Goal: Information Seeking & Learning: Learn about a topic

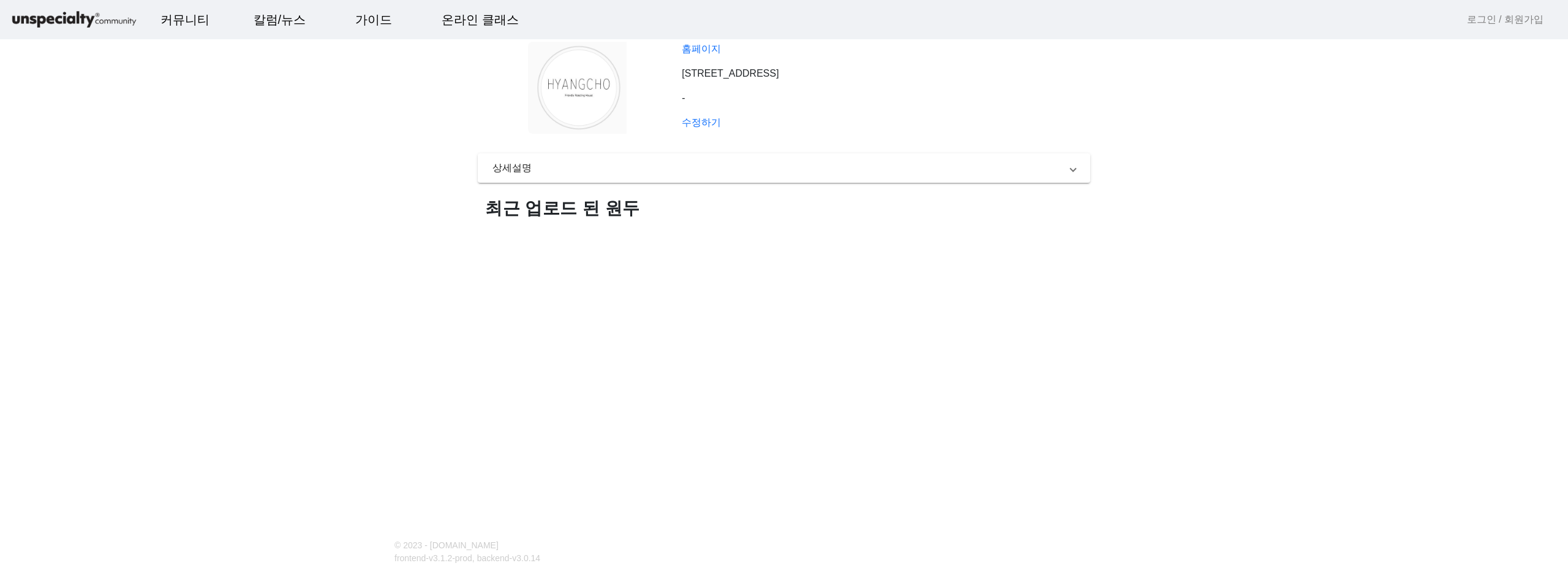
click at [713, 68] on p "[STREET_ADDRESS]" at bounding box center [886, 73] width 409 height 15
click at [712, 52] on link "홈페이지" at bounding box center [701, 49] width 40 height 10
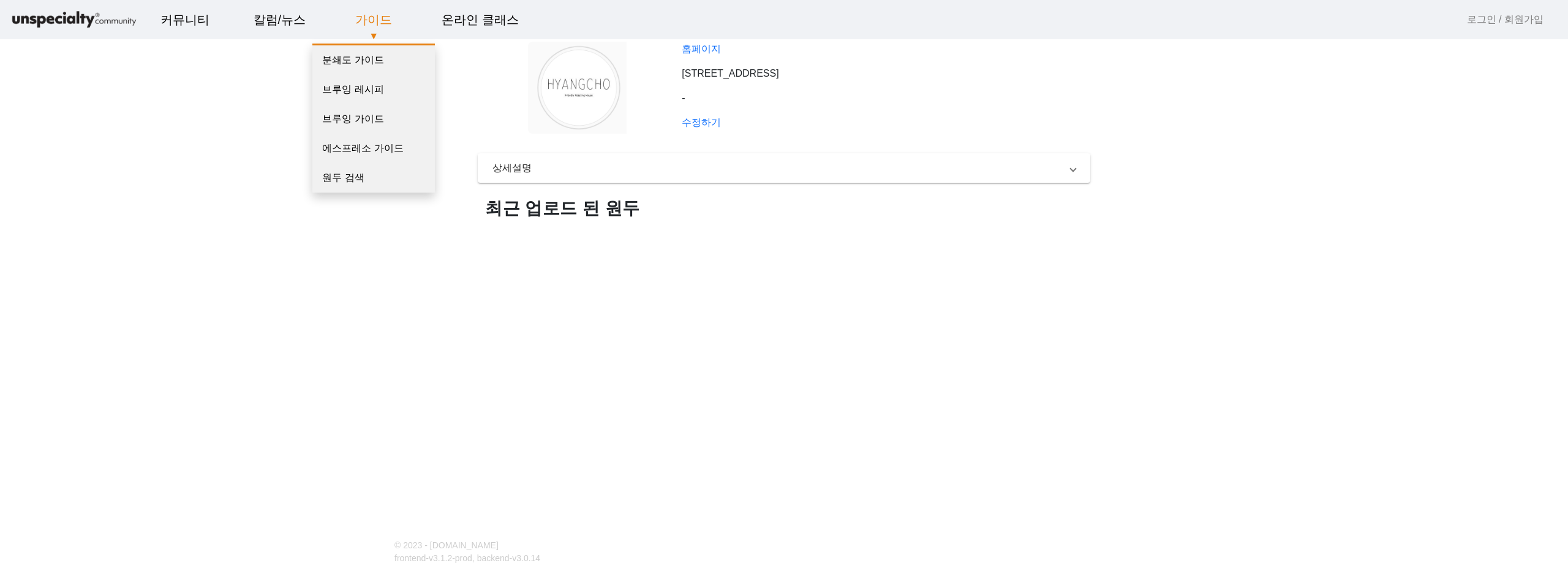
click at [375, 22] on link "가이드" at bounding box center [373, 19] width 56 height 33
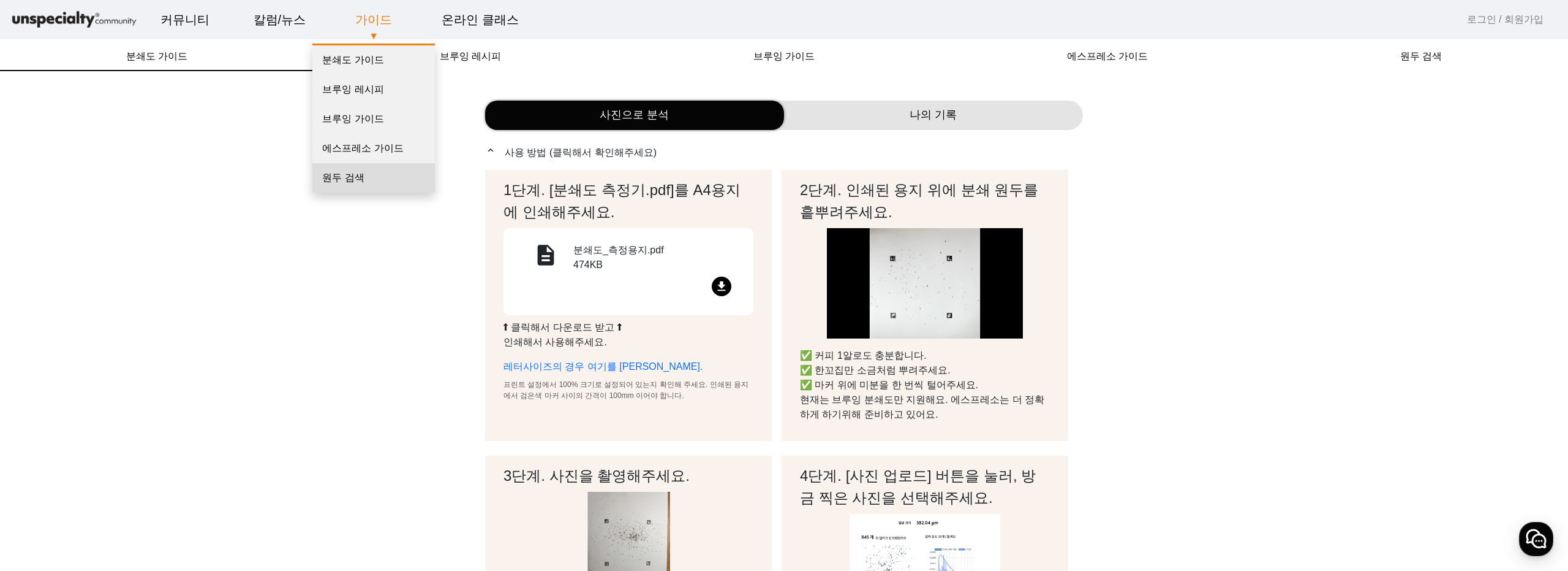
click at [352, 182] on link "원두 검색" at bounding box center [373, 178] width 122 height 29
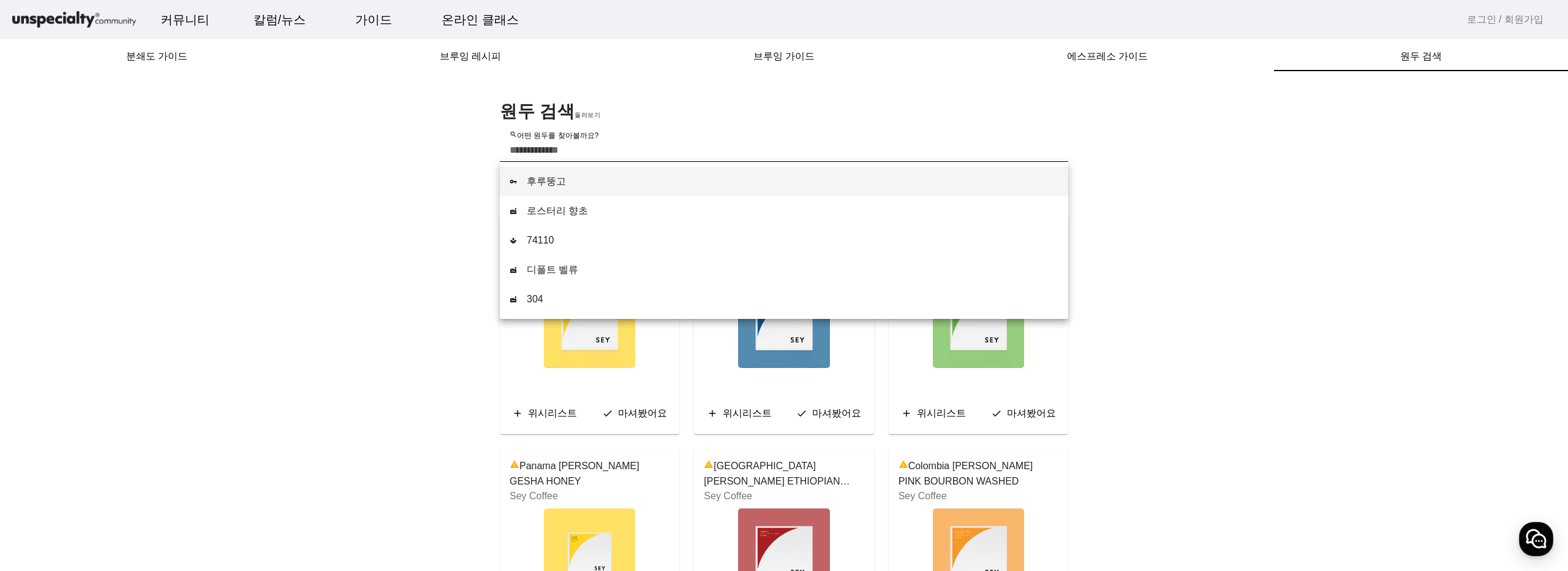
click at [699, 144] on input "search 어떤 원두를 찾아볼까요?" at bounding box center [784, 150] width 549 height 15
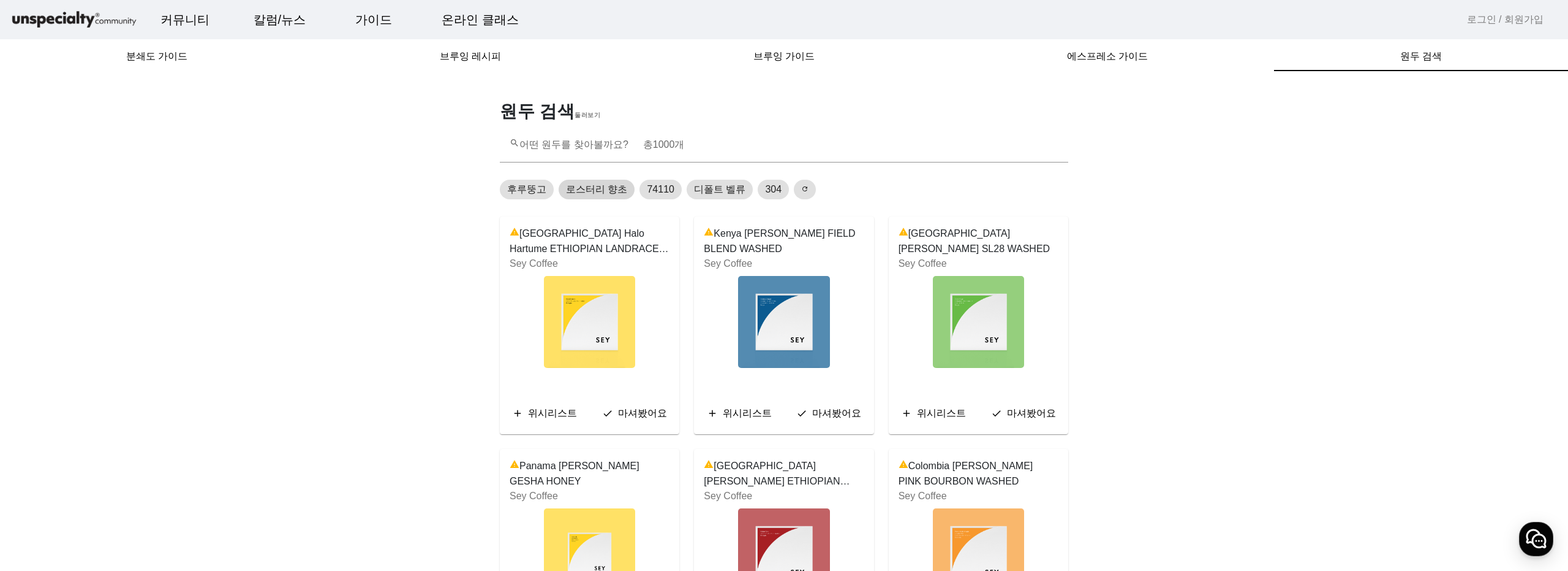
click at [598, 185] on span "로스터리 향초" at bounding box center [597, 189] width 62 height 15
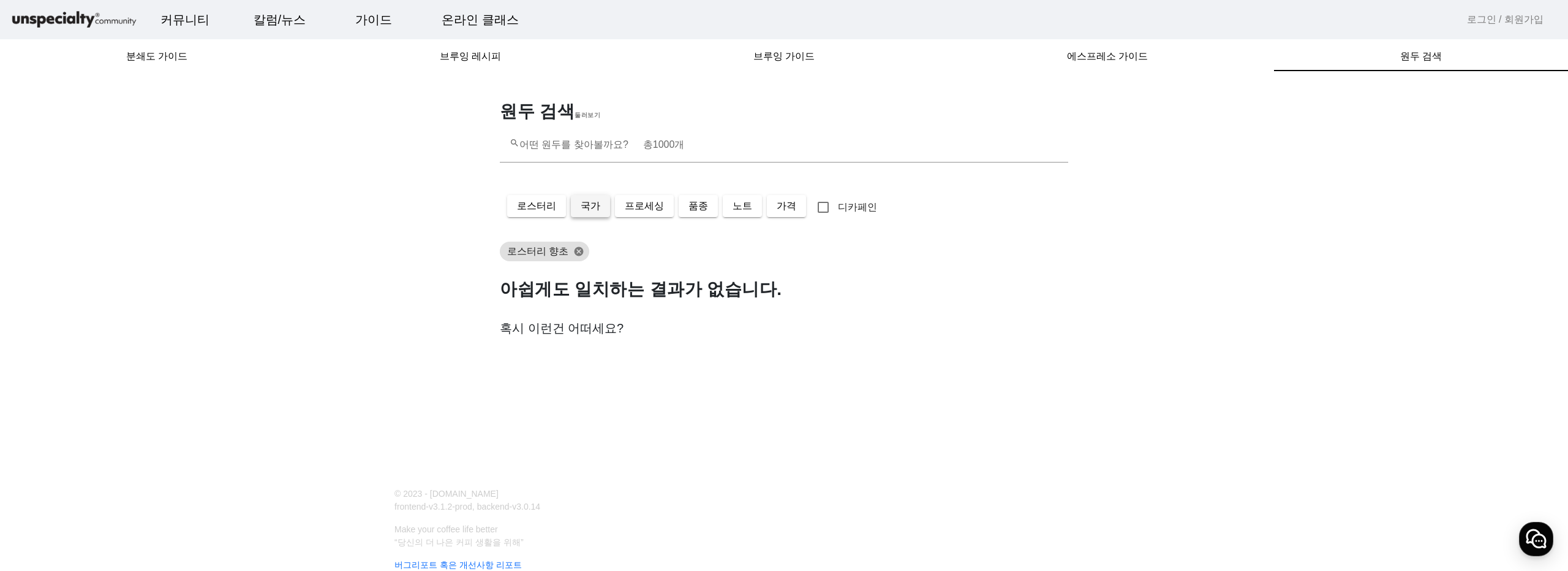
click at [593, 209] on span "국가" at bounding box center [591, 205] width 19 height 15
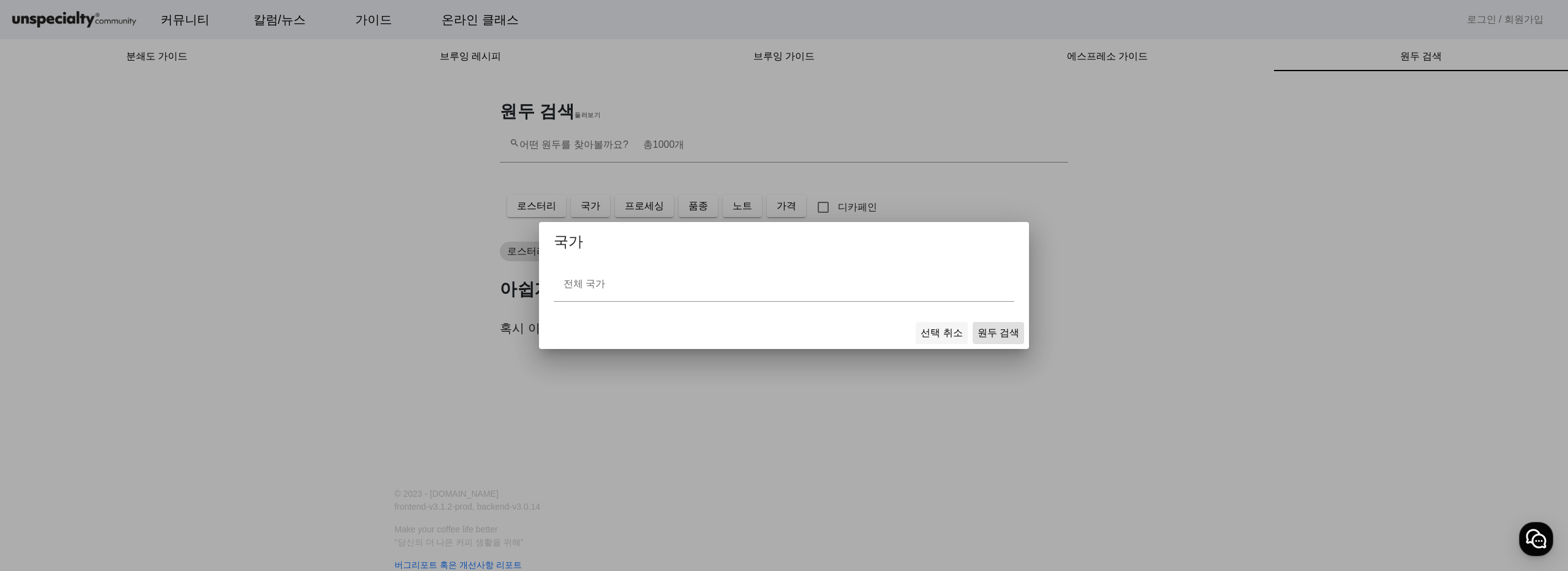
click at [942, 327] on span "선택 취소" at bounding box center [942, 332] width 41 height 15
click at [944, 332] on span "선택 취소" at bounding box center [942, 332] width 41 height 15
click at [944, 336] on span "선택 취소" at bounding box center [942, 332] width 41 height 15
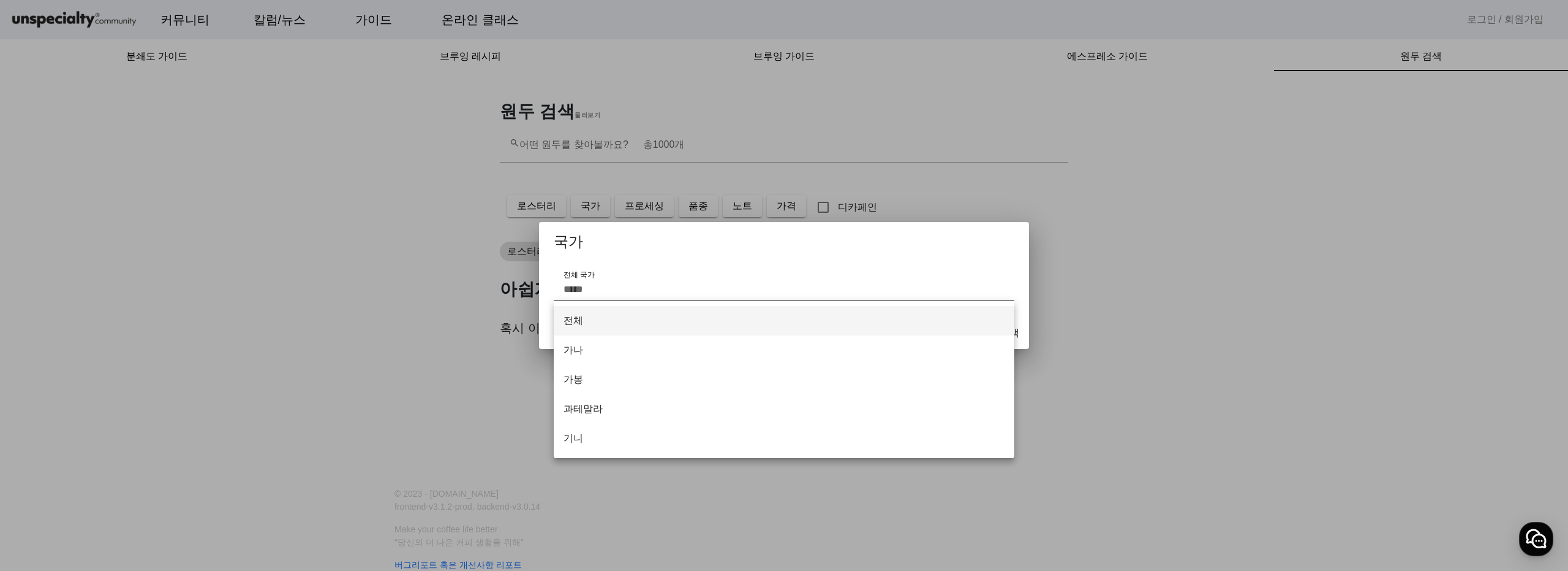
click at [854, 293] on input "전체 국가" at bounding box center [784, 289] width 441 height 15
click at [799, 373] on span "가봉" at bounding box center [784, 379] width 441 height 15
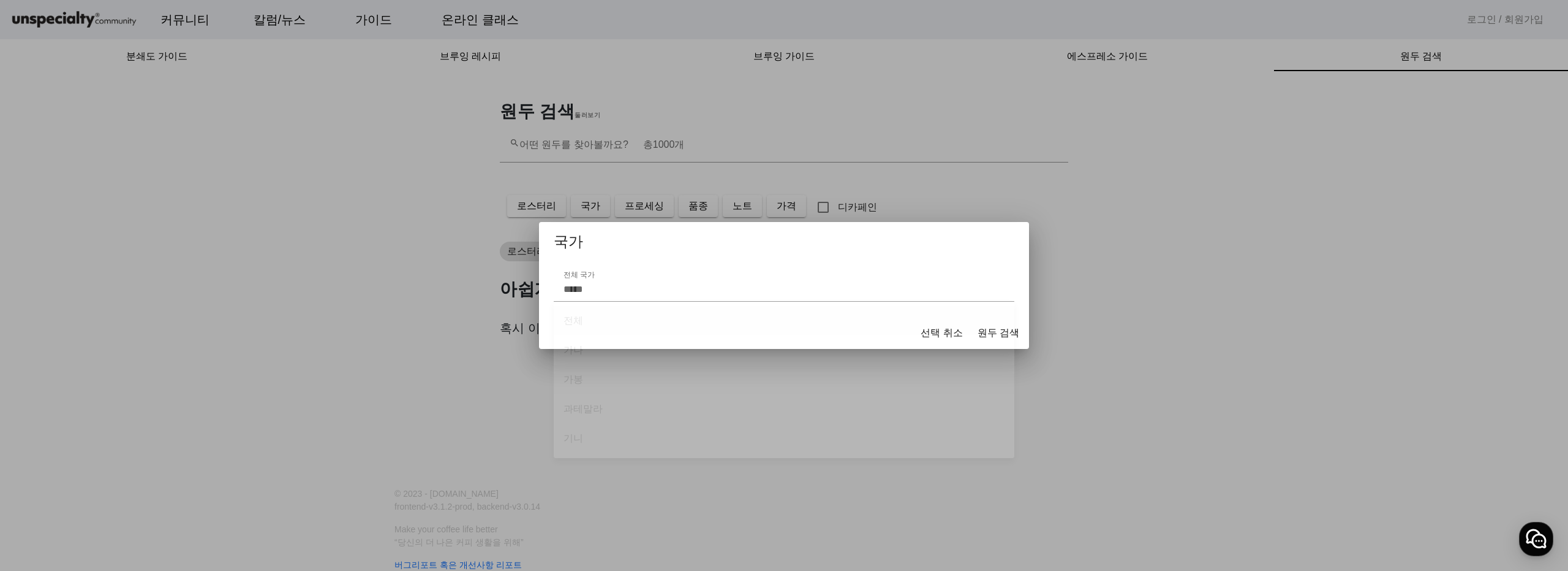
type input "**"
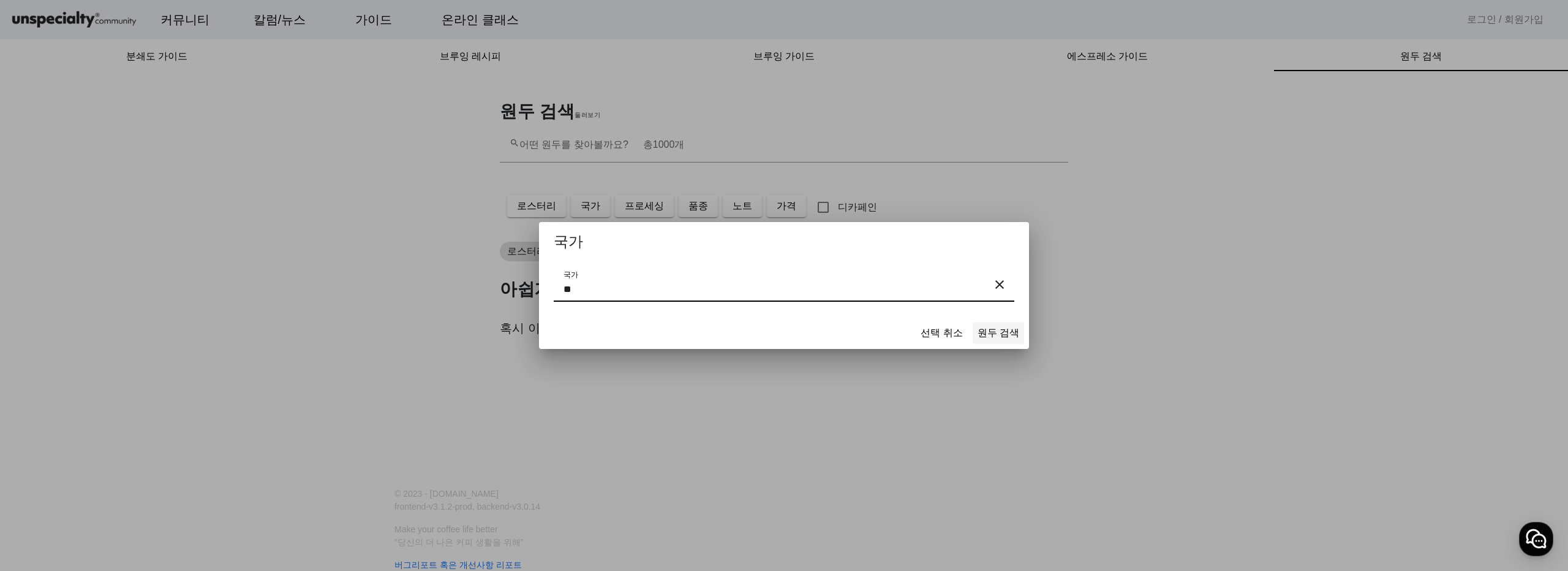
click at [1014, 329] on span "원두 검색" at bounding box center [999, 332] width 41 height 15
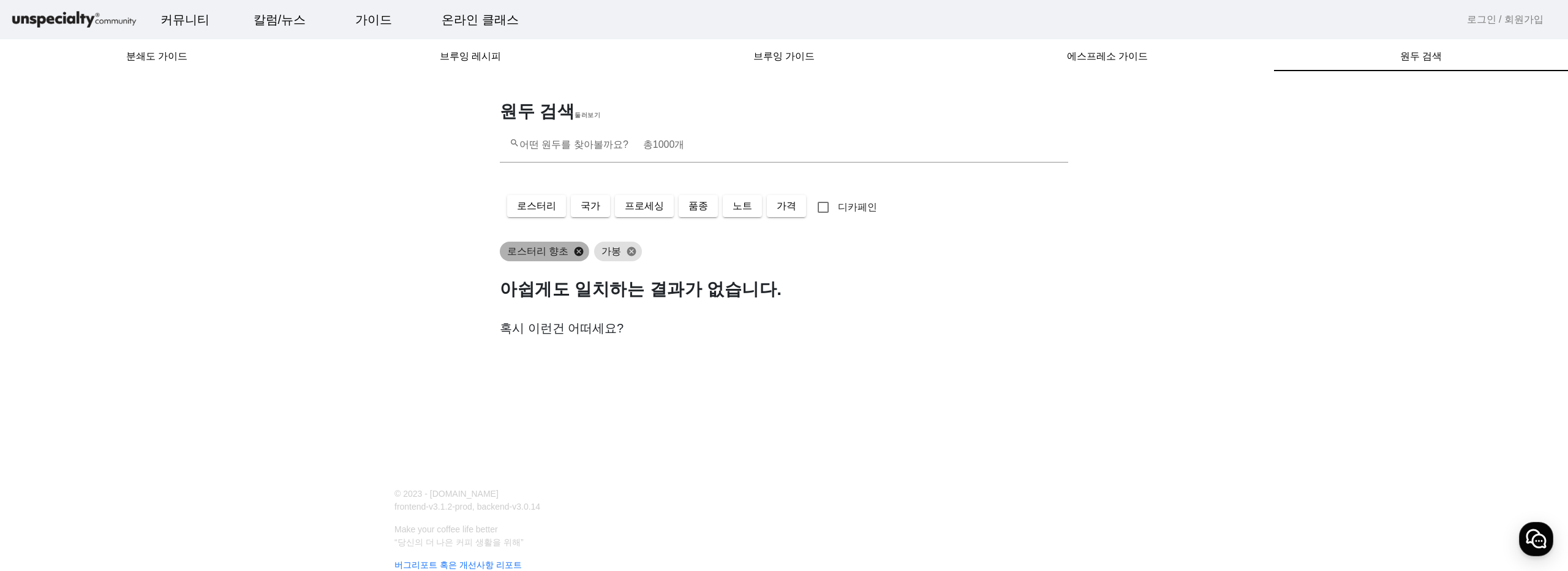
click at [571, 253] on button "cancel" at bounding box center [579, 251] width 21 height 11
click at [534, 250] on button "cancel" at bounding box center [537, 251] width 21 height 11
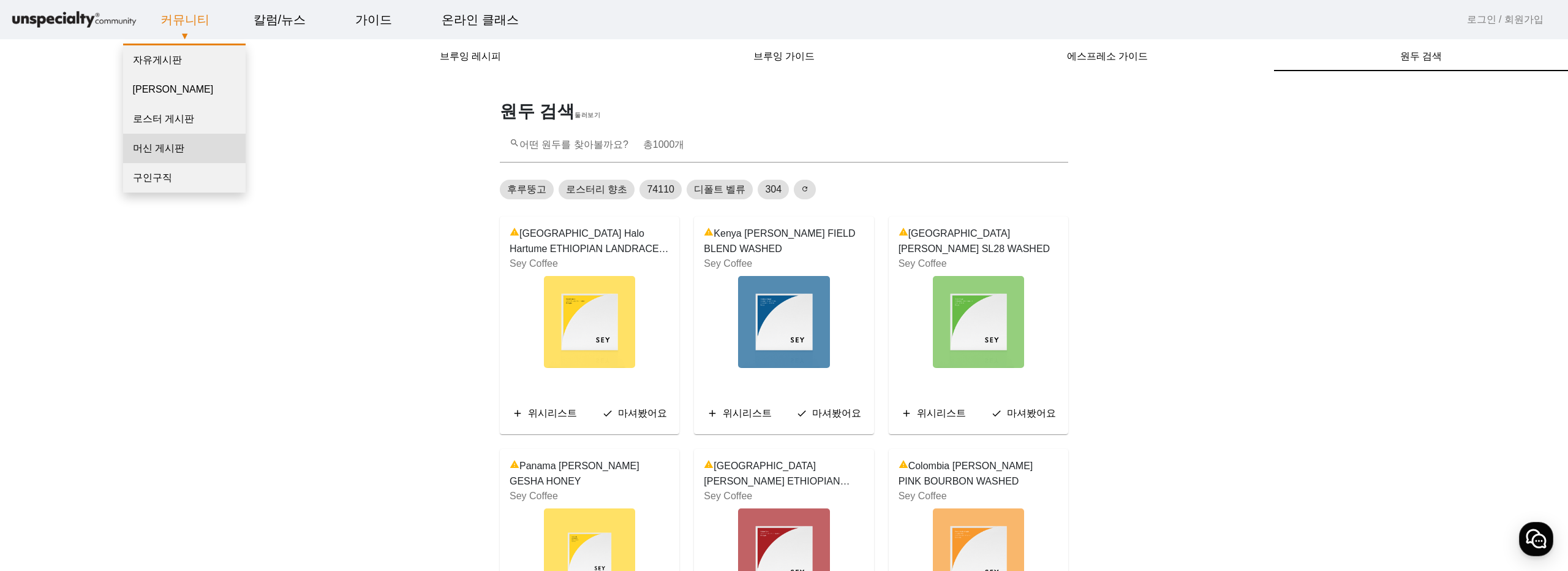
click at [190, 148] on link "머신 게시판" at bounding box center [184, 148] width 122 height 29
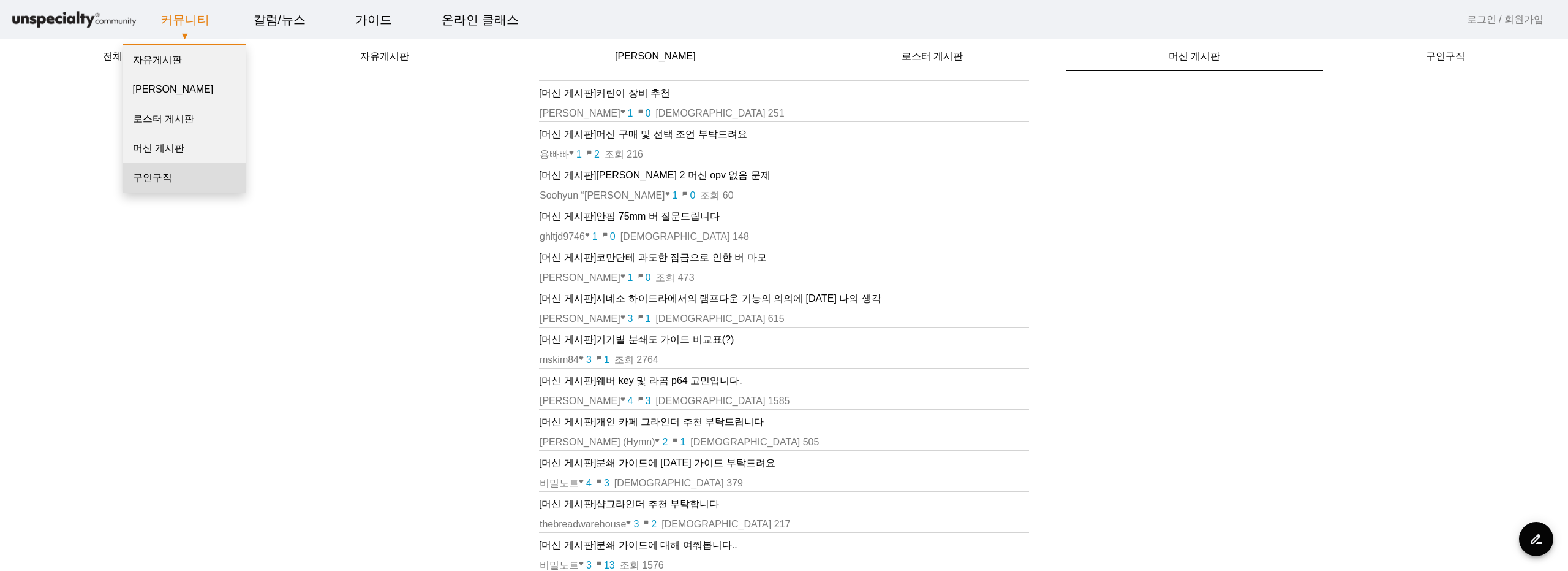
click at [177, 171] on link "구인구직" at bounding box center [184, 178] width 122 height 29
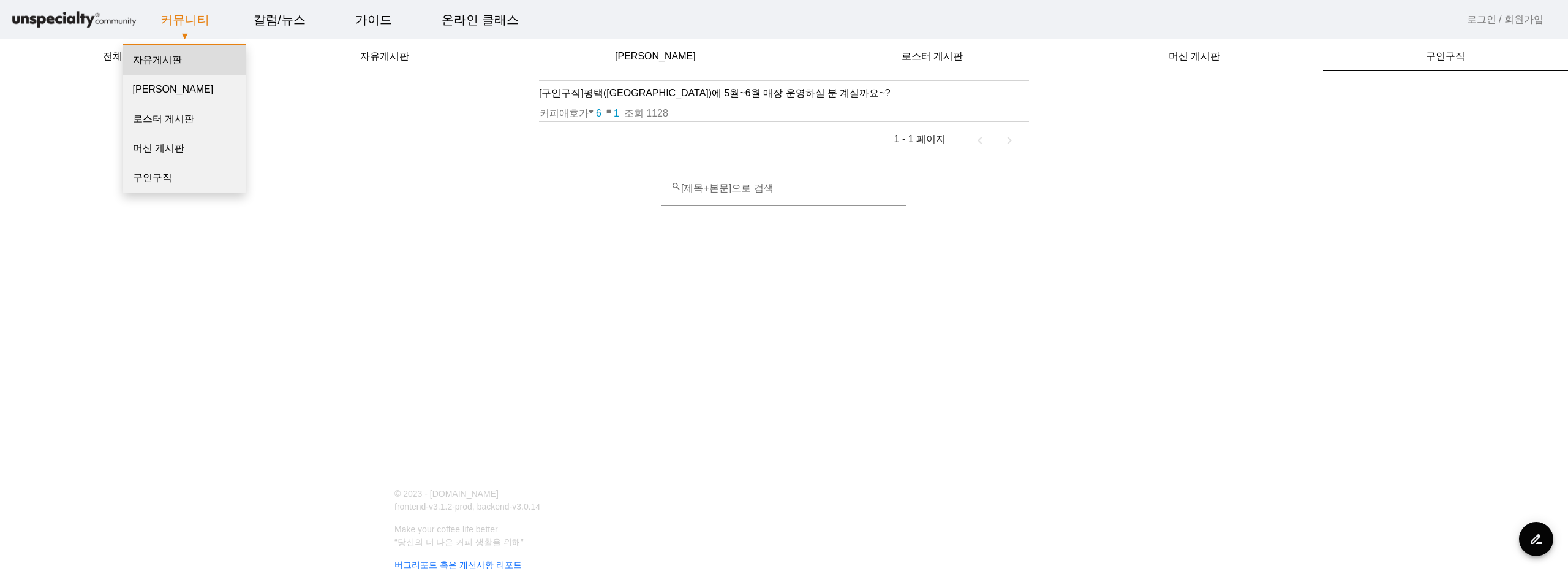
click at [176, 55] on link "자유게시판" at bounding box center [184, 60] width 122 height 29
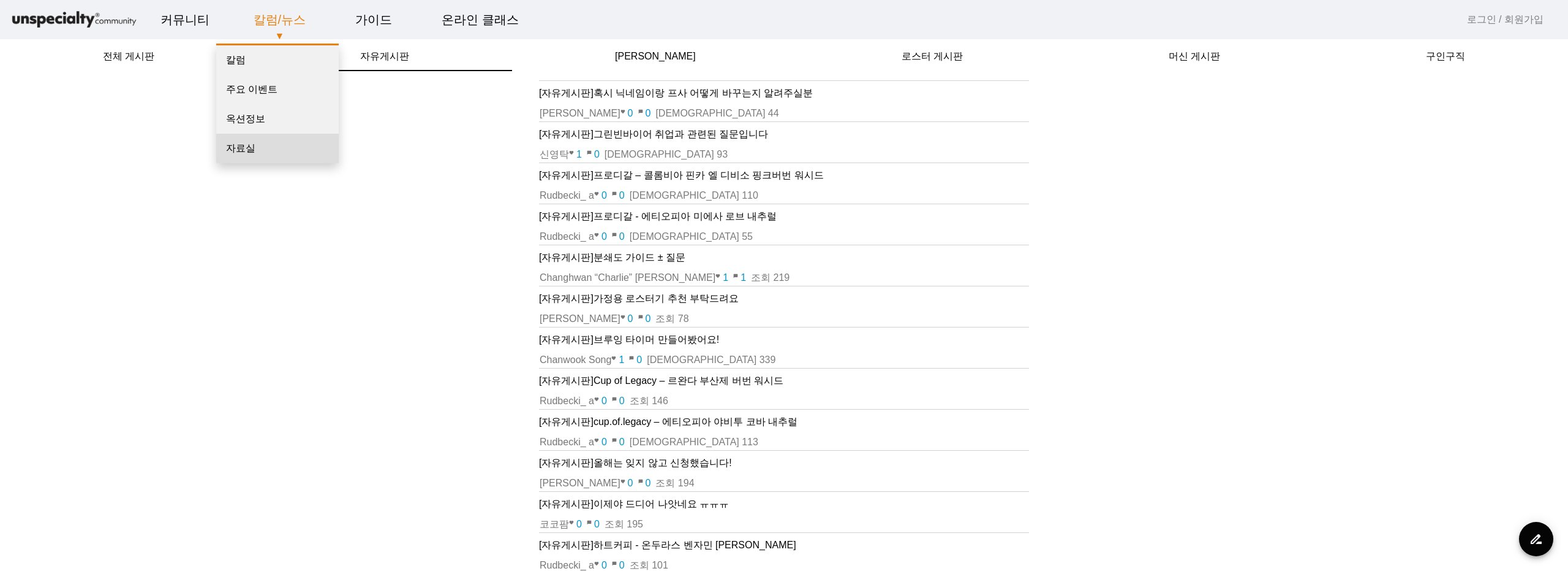
click at [265, 156] on link "자료실" at bounding box center [277, 148] width 122 height 29
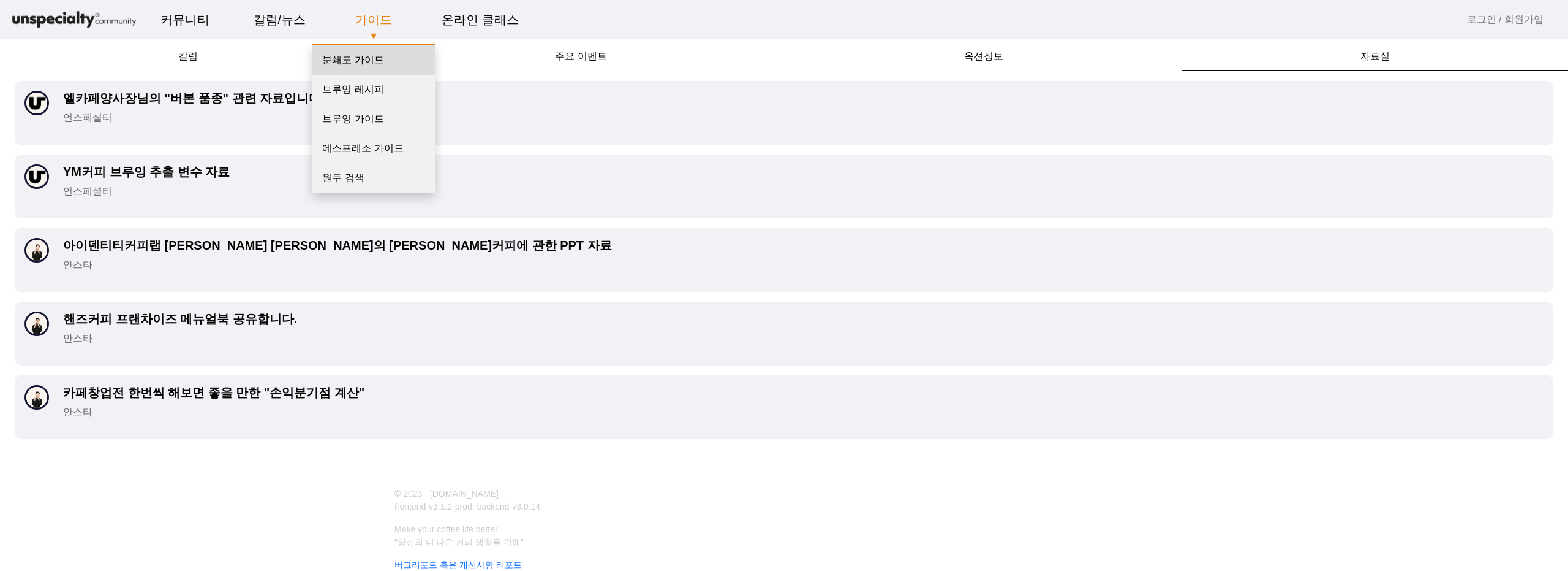
click at [367, 71] on link "분쇄도 가이드" at bounding box center [373, 60] width 122 height 29
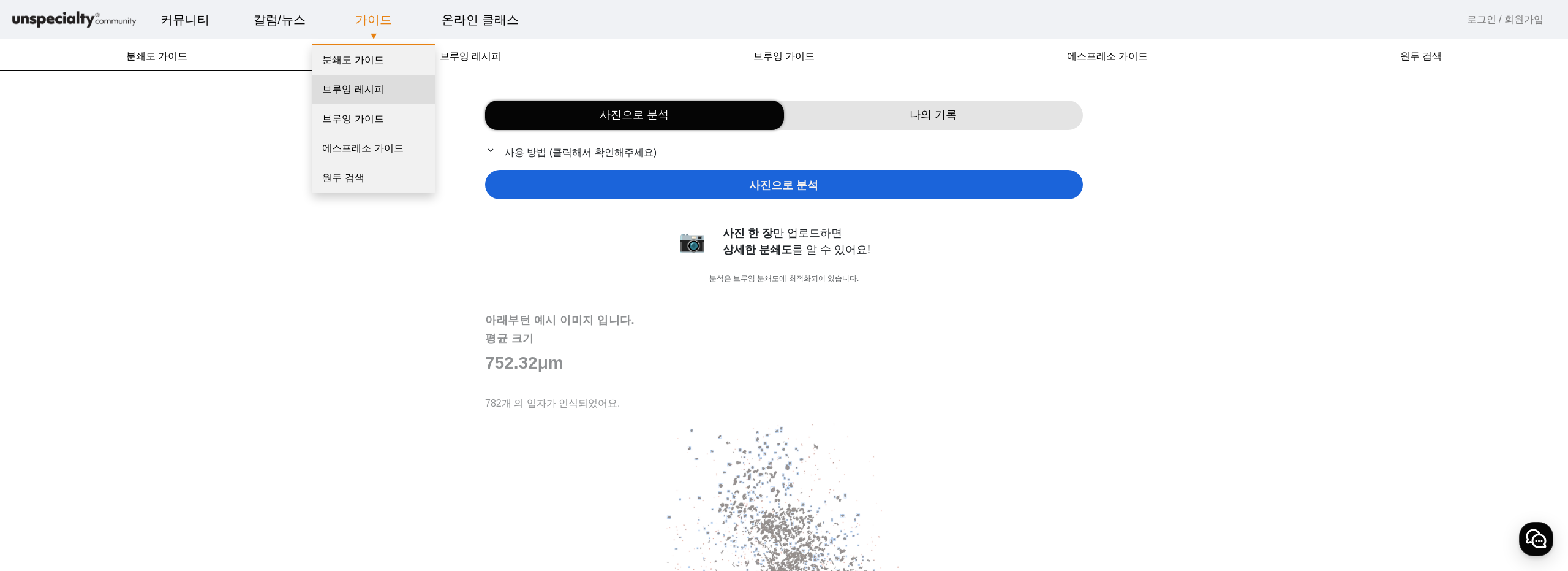
click at [365, 75] on link "브루잉 레시피" at bounding box center [373, 89] width 122 height 29
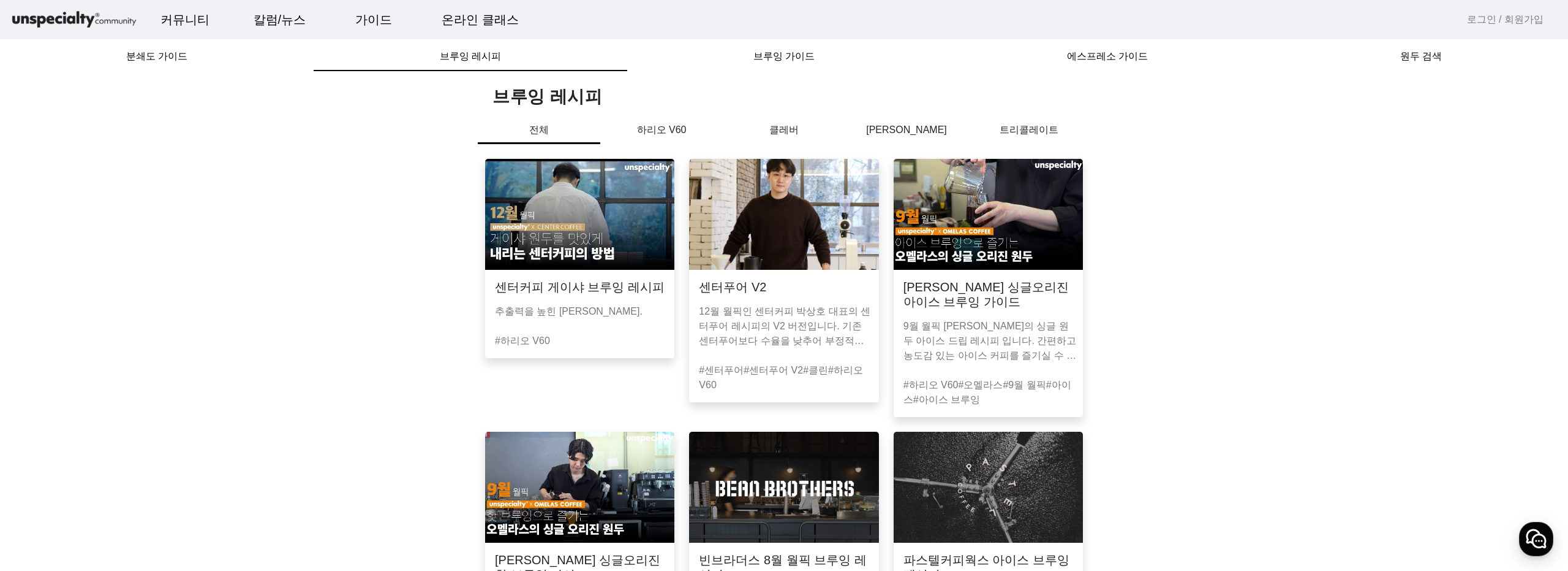
click at [663, 133] on p "하리오 V60" at bounding box center [661, 130] width 122 height 15
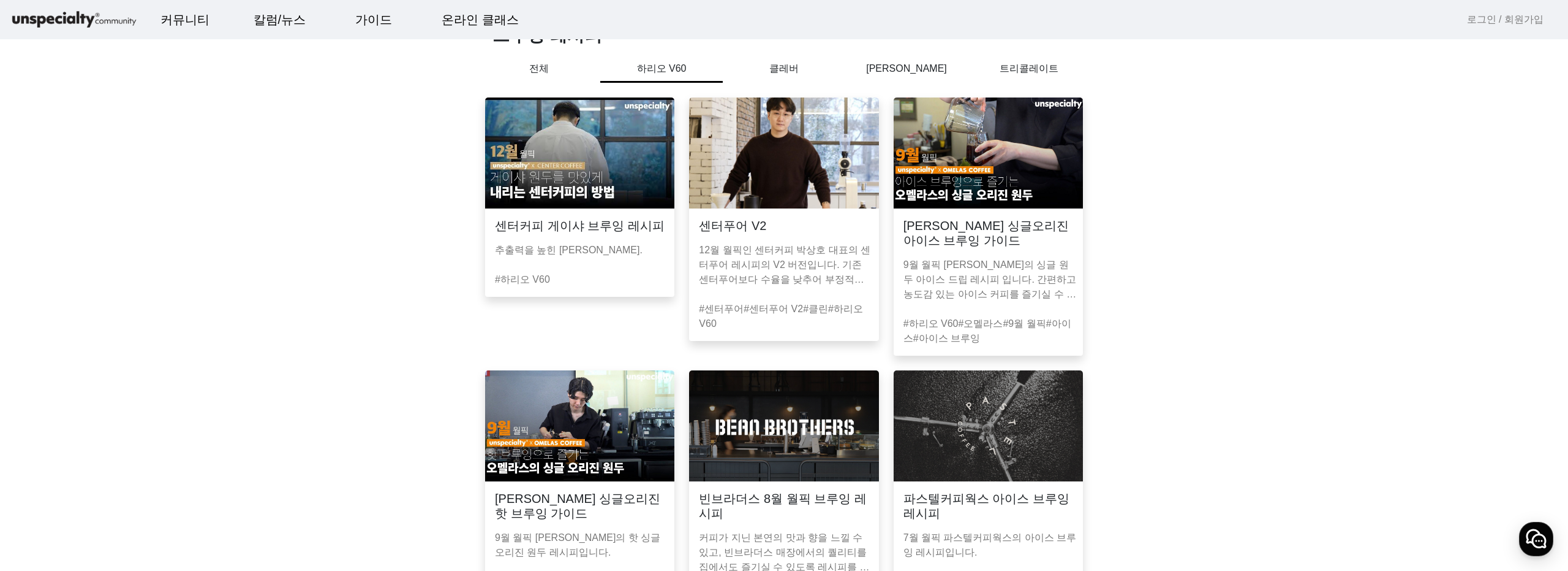
click at [795, 71] on p "클레버" at bounding box center [784, 69] width 122 height 15
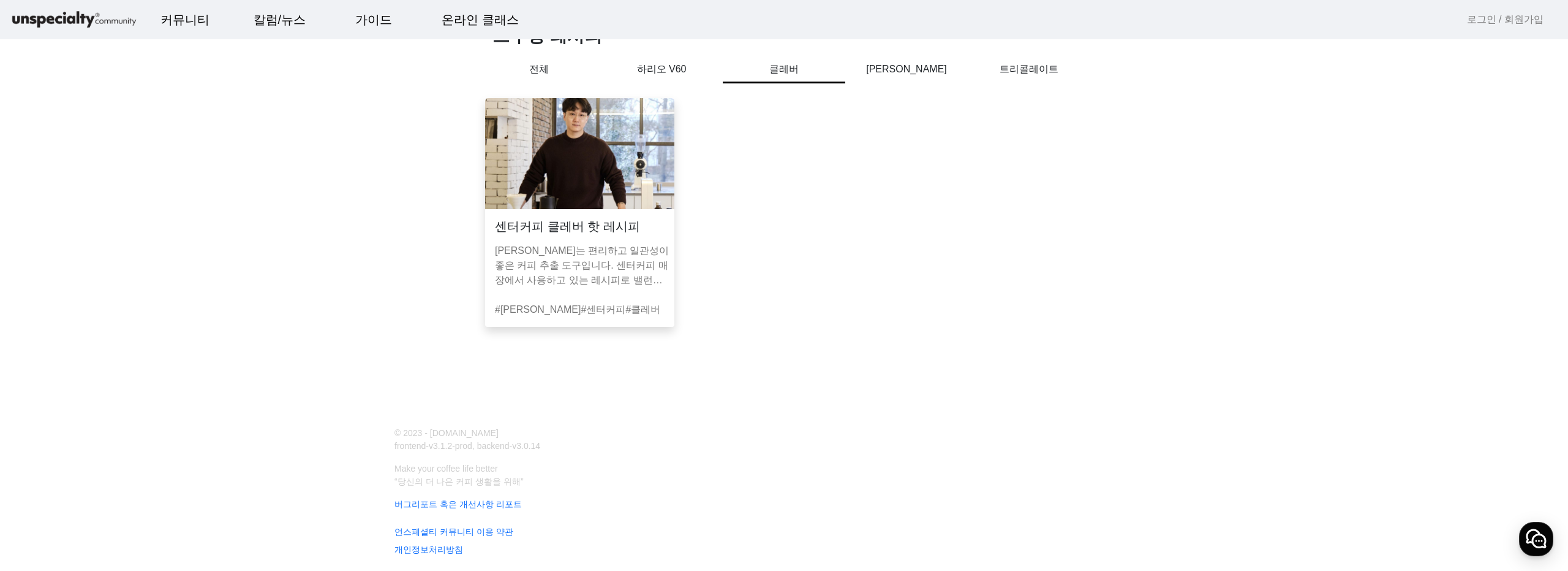
click at [661, 69] on p "하리오 V60" at bounding box center [661, 69] width 122 height 15
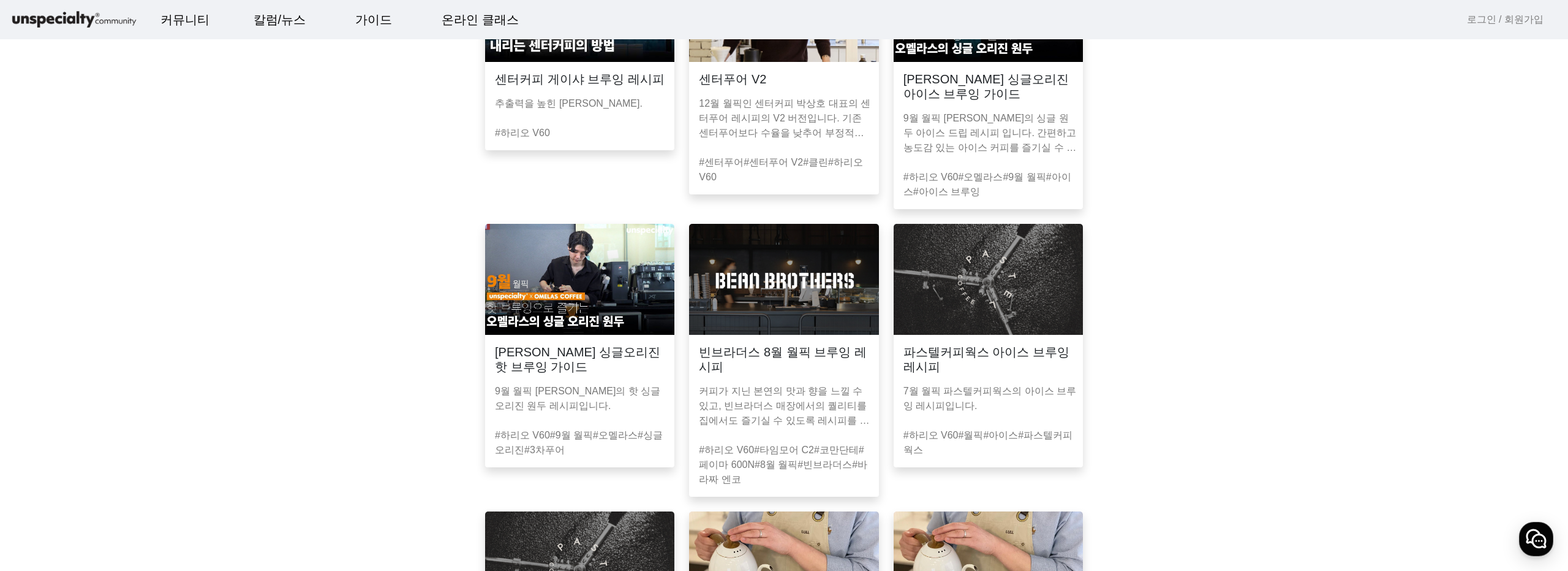
scroll to position [0, 0]
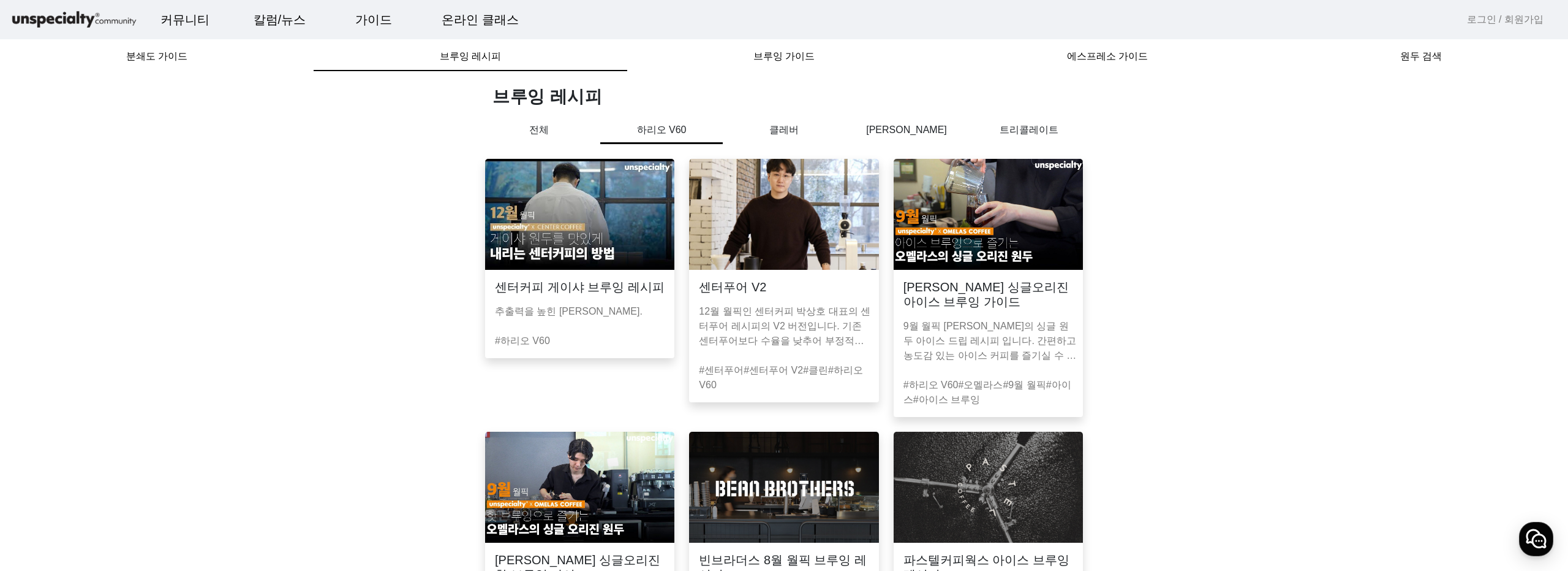
click at [935, 132] on p "[PERSON_NAME]" at bounding box center [906, 130] width 122 height 15
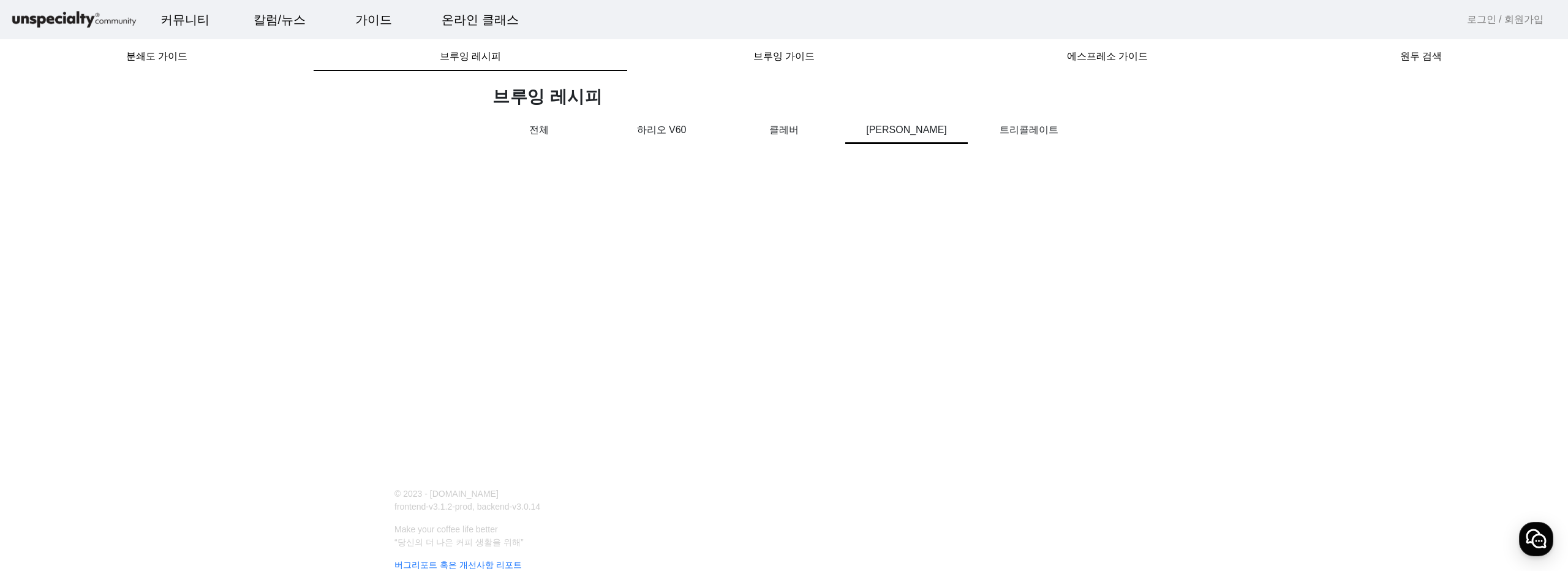
click at [1023, 122] on p "트리콜레이트" at bounding box center [1028, 130] width 122 height 15
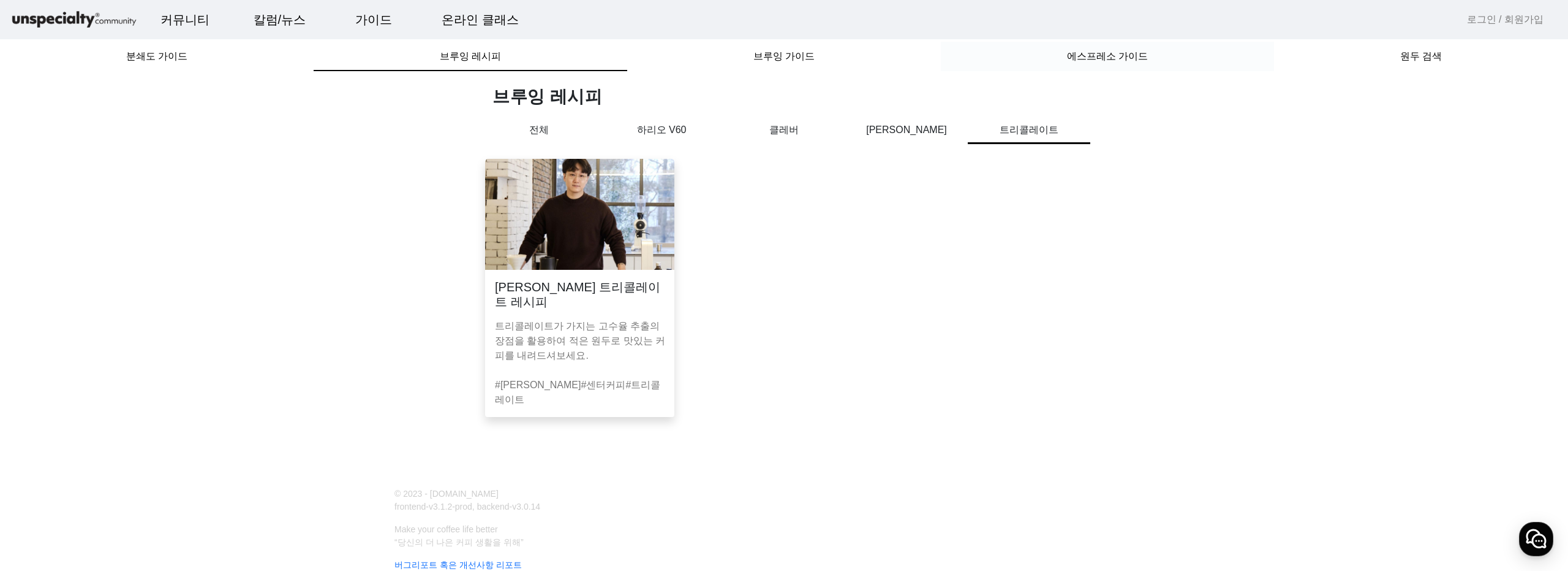
click at [1082, 70] on span "에스프레소 가이드" at bounding box center [1108, 56] width 81 height 29
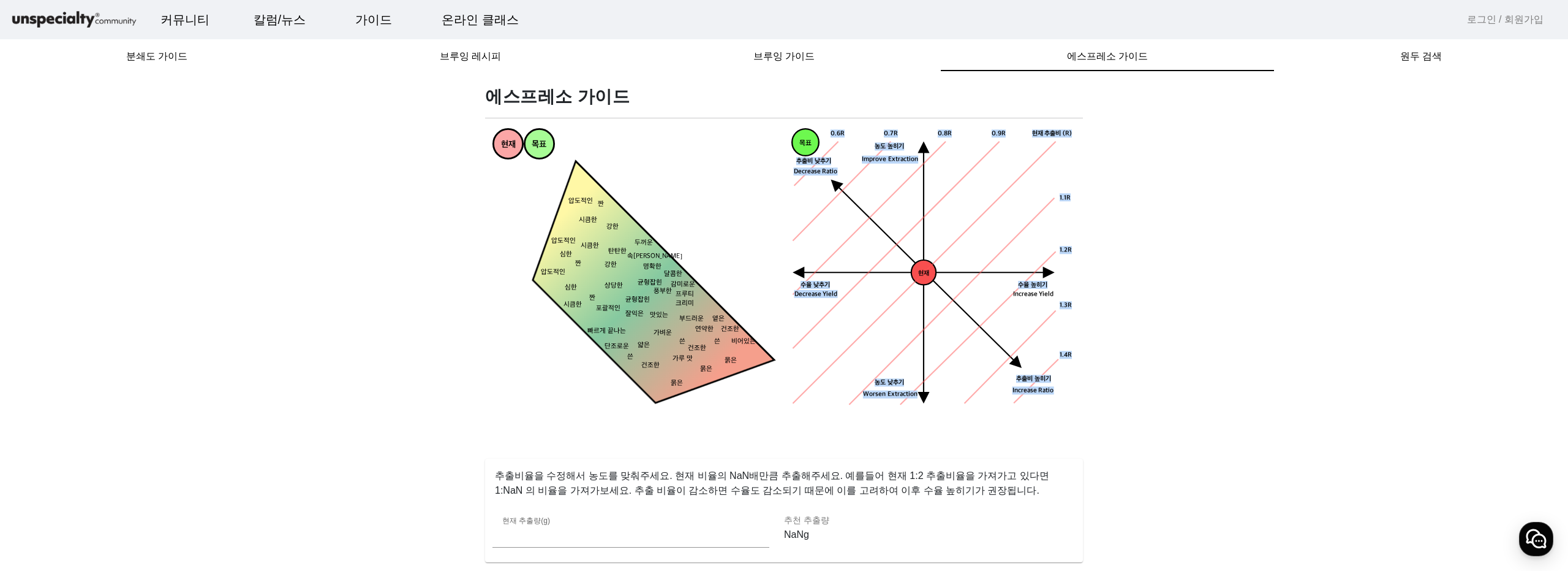
drag, startPoint x: 947, startPoint y: 190, endPoint x: 935, endPoint y: 220, distance: 32.3
click at [935, 220] on icon "현재 수율 낮추기 농도 높히기 농도 낮추기 추출비 높히기 현재 추출비 (R) 0.9R 1.1R 1.2R 1.3R 1.4R 0.8R 0.7R 0…" at bounding box center [933, 270] width 284 height 285
drag, startPoint x: 929, startPoint y: 261, endPoint x: 952, endPoint y: 248, distance: 26.4
click at [928, 261] on icon "현재 수율 낮추기 농도 높히기 농도 낮추기 추출비 높히기 현재 추출비 (R) 0.9R 1.1R 1.2R 1.3R 1.4R 0.8R 0.7R 0…" at bounding box center [933, 270] width 284 height 285
click at [1040, 202] on icon "현재 수율 낮추기 농도 높히기 농도 낮추기 추출비 높히기 현재 추출비 (R) 0.9R 1.1R 1.2R 1.3R 1.4R 0.8R 0.7R 0…" at bounding box center [933, 270] width 284 height 285
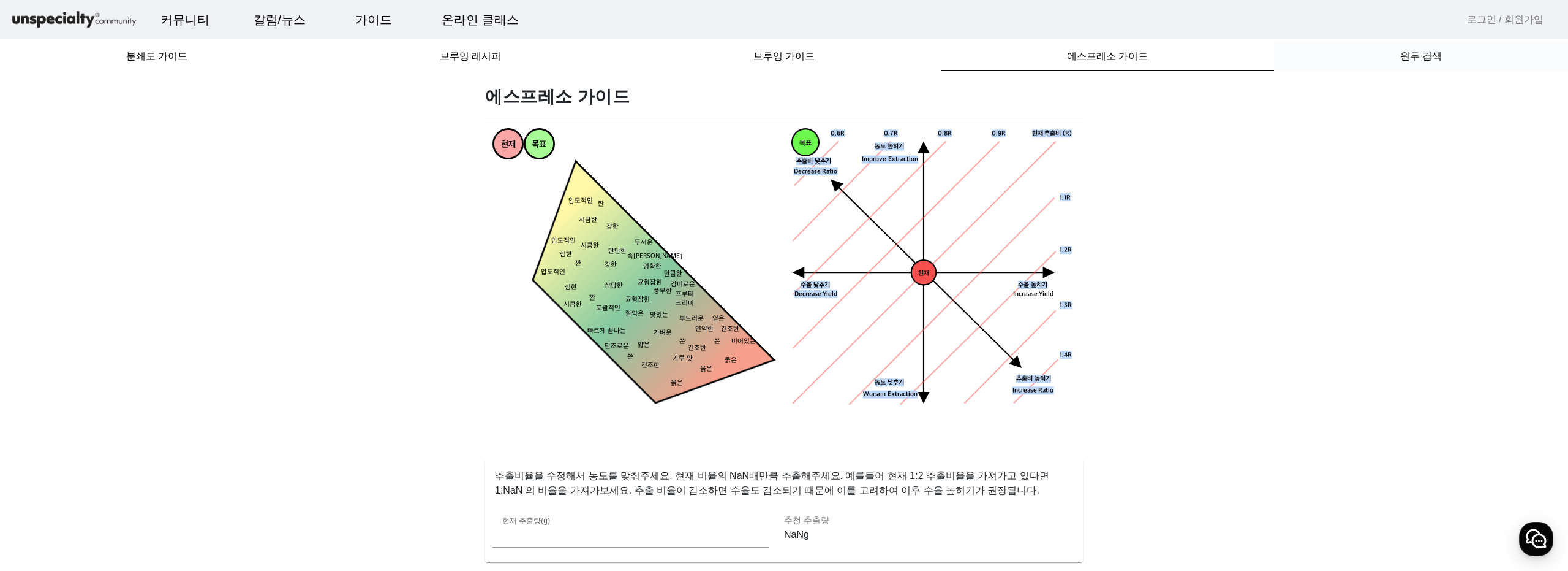
click at [1476, 62] on div "원두 검색" at bounding box center [1421, 56] width 294 height 29
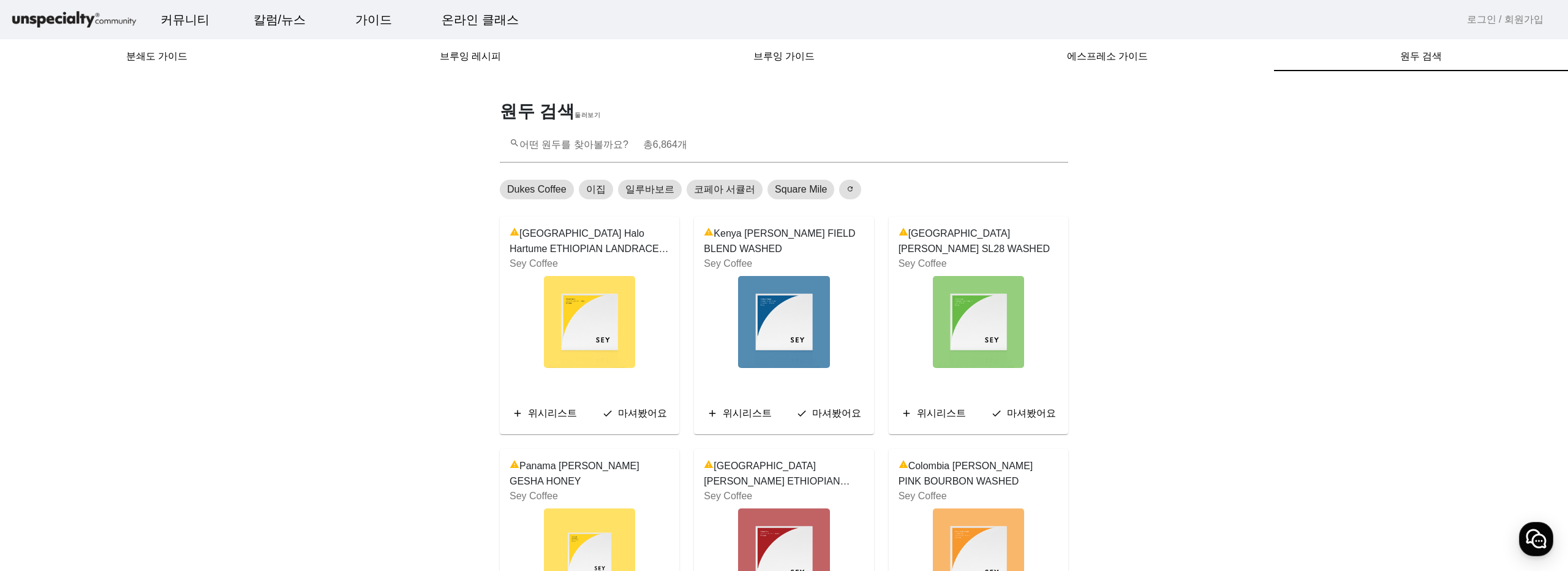
click at [1284, 25] on mat-toolbar "커뮤니티 ▼ 자유게시판 바리스타 게시판 로스터 게시판 머신 게시판 구인구직 칼럼/뉴스 ▼ 칼럼 주요 이벤트 옥션정보 자료실 가이드 ▼ 분쇄도 …" at bounding box center [784, 19] width 1568 height 40
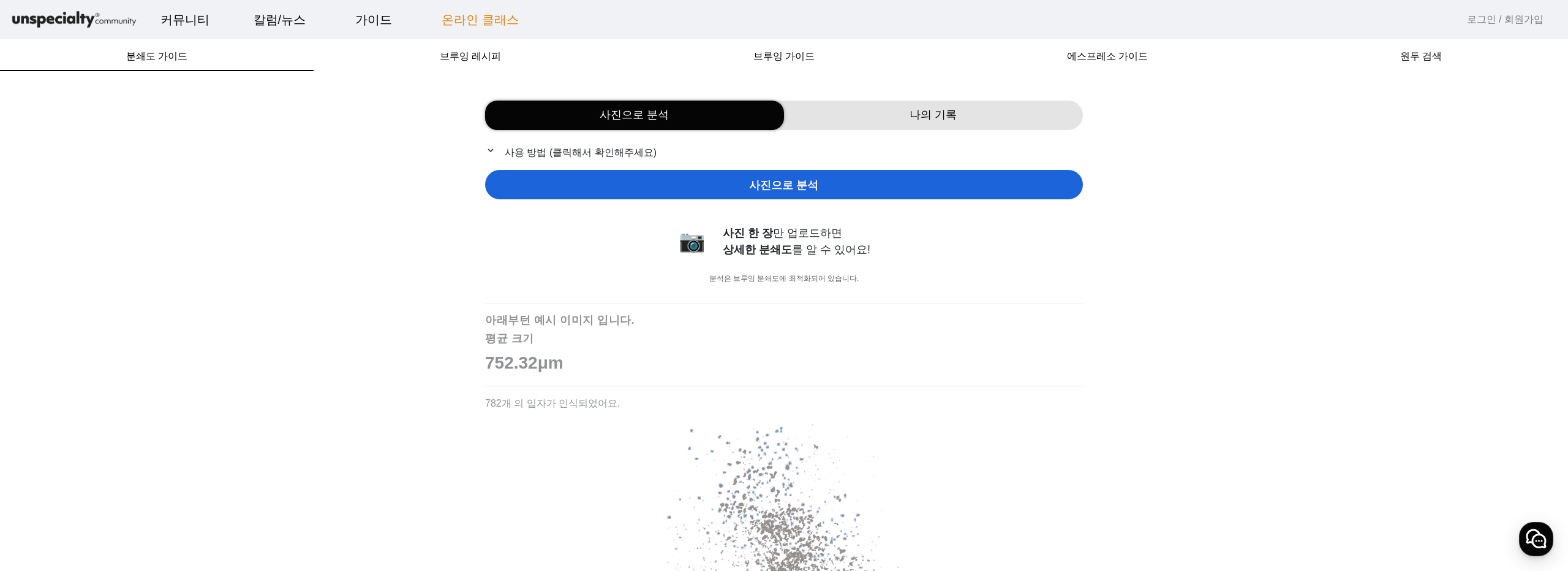
click at [492, 17] on link "온라인 클래스" at bounding box center [480, 19] width 97 height 33
